Goal: Transaction & Acquisition: Purchase product/service

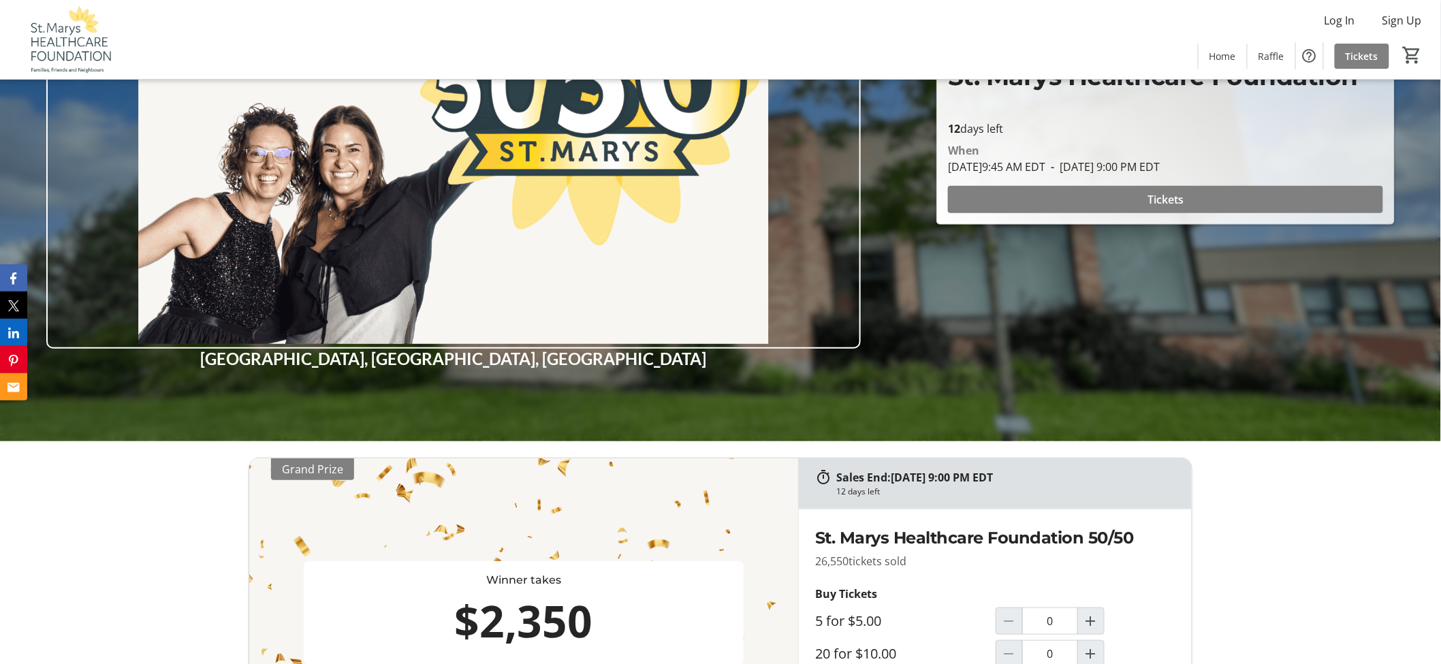
scroll to position [378, 0]
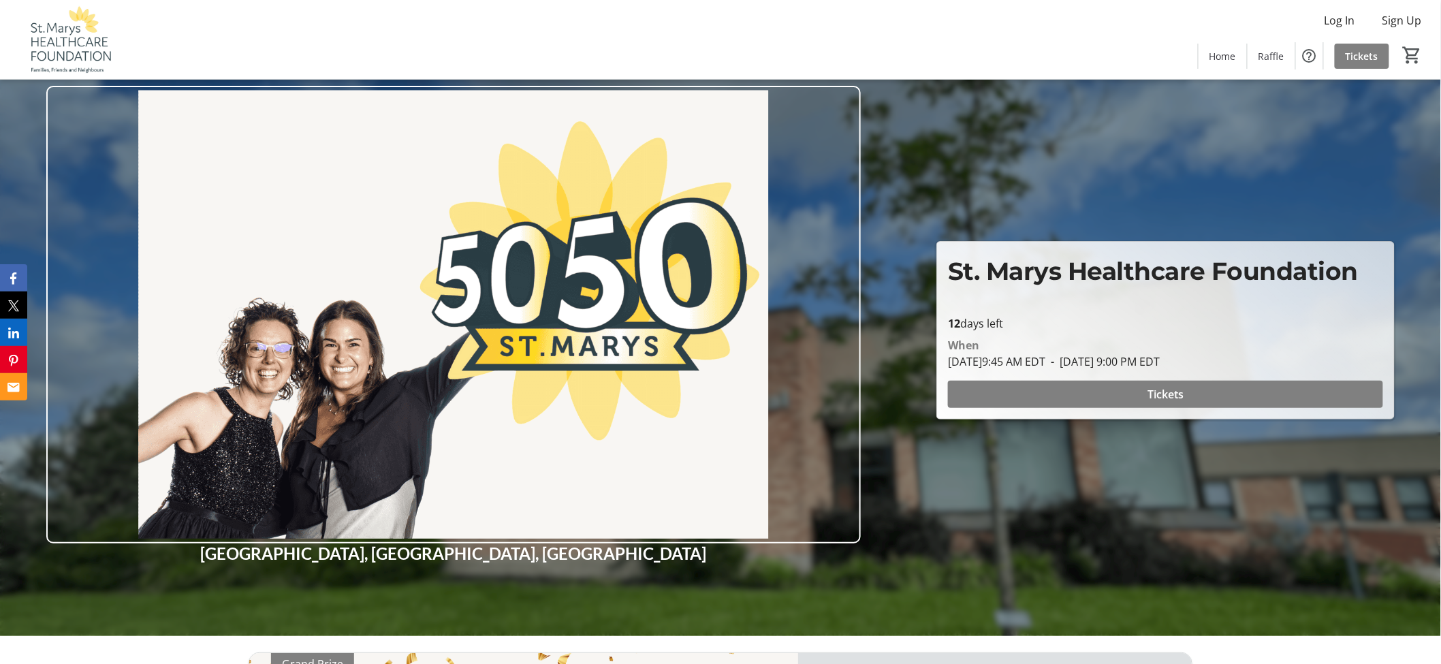
scroll to position [453, 0]
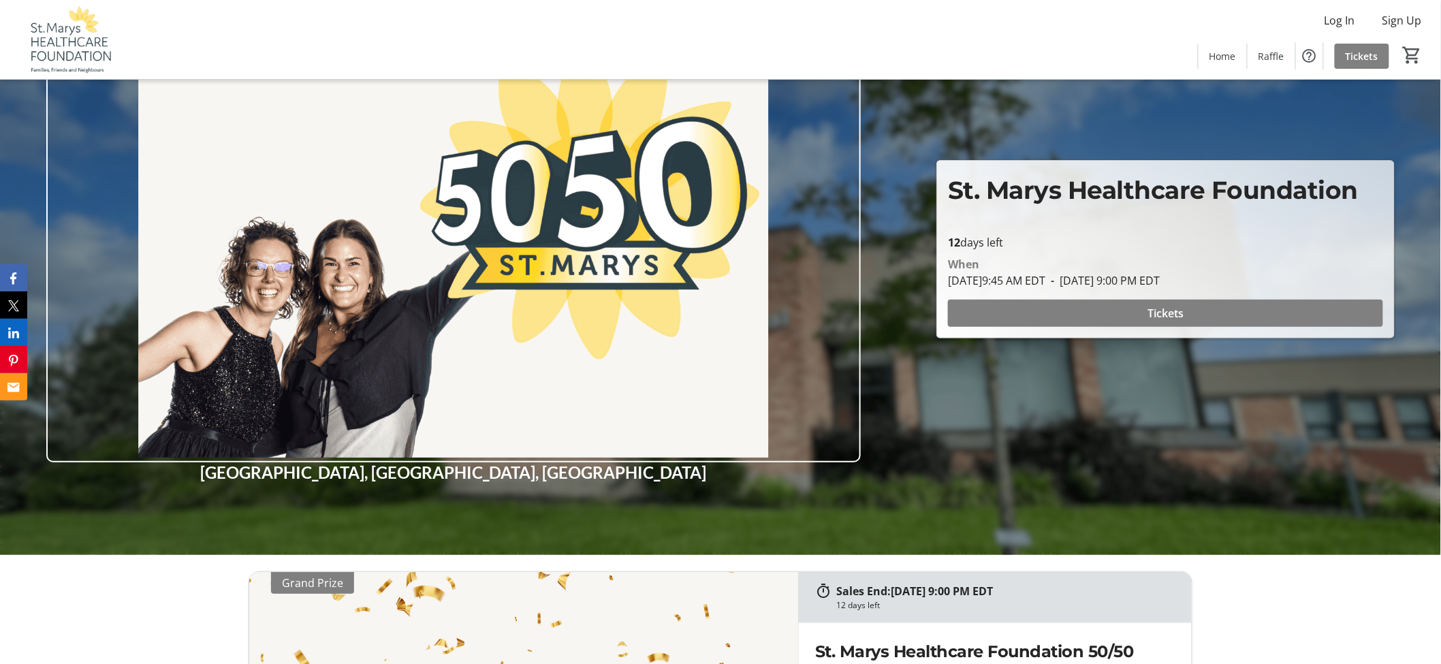
scroll to position [453, 0]
